Goal: Transaction & Acquisition: Book appointment/travel/reservation

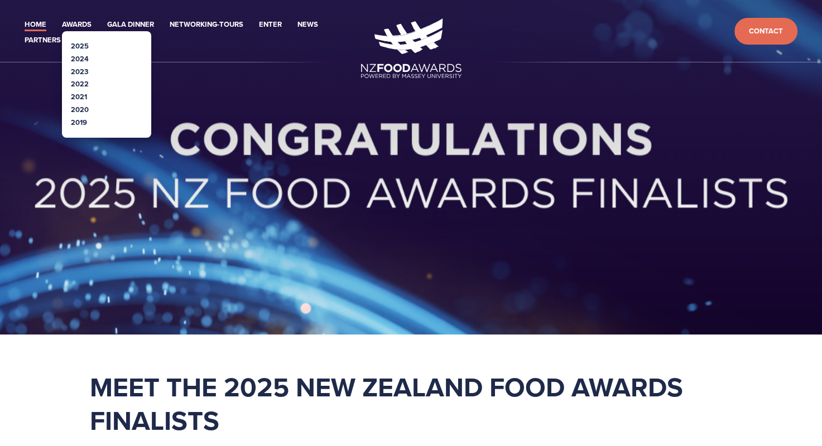
click at [83, 45] on link "2025" at bounding box center [80, 46] width 18 height 11
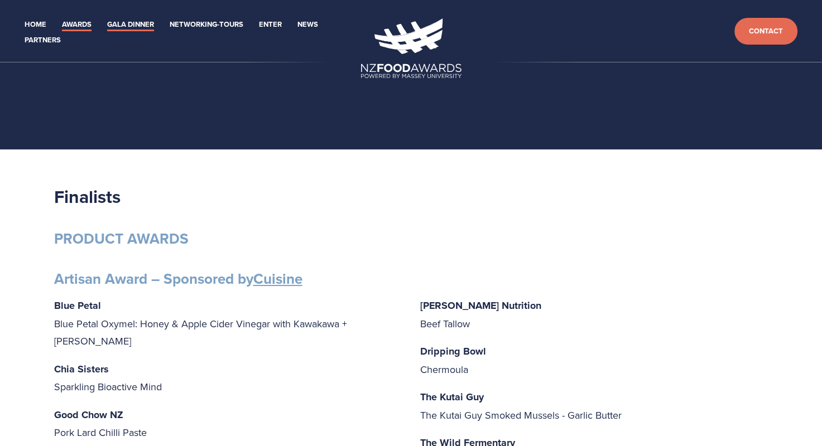
click at [126, 27] on link "Gala Dinner" at bounding box center [130, 24] width 47 height 13
